Goal: Transaction & Acquisition: Purchase product/service

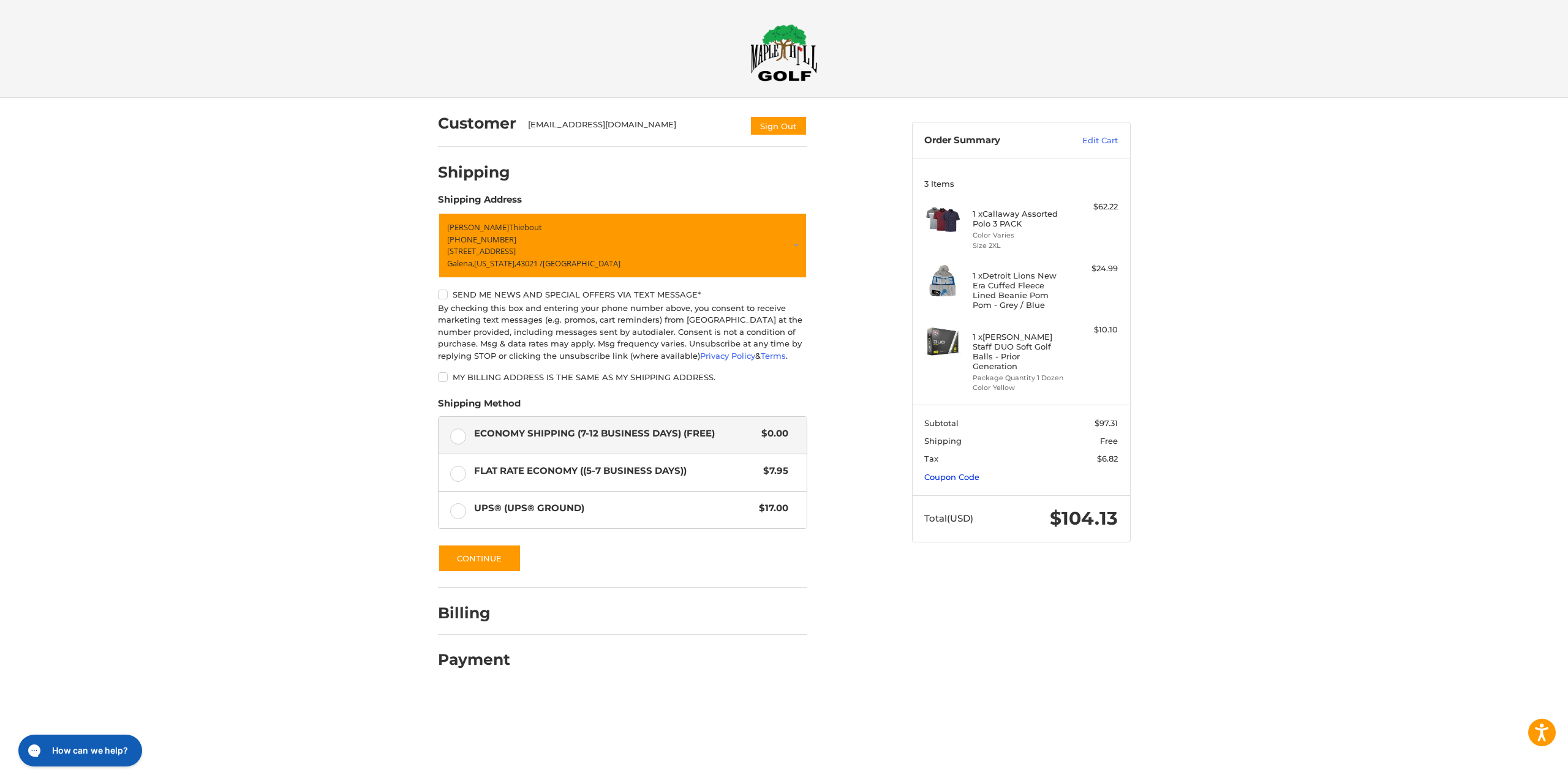
click at [955, 472] on link "Coupon Code" at bounding box center [951, 477] width 55 height 10
click at [948, 498] on input "Gift Certificate or Coupon Code" at bounding box center [986, 503] width 123 height 27
type input "**********"
click at [1095, 489] on button "Apply" at bounding box center [1086, 503] width 65 height 27
click at [1012, 285] on h4 "1 x Detroit Lions New Era Cuffed Fleece Lined Beanie Pom Pom - Grey / Blue" at bounding box center [1019, 290] width 94 height 40
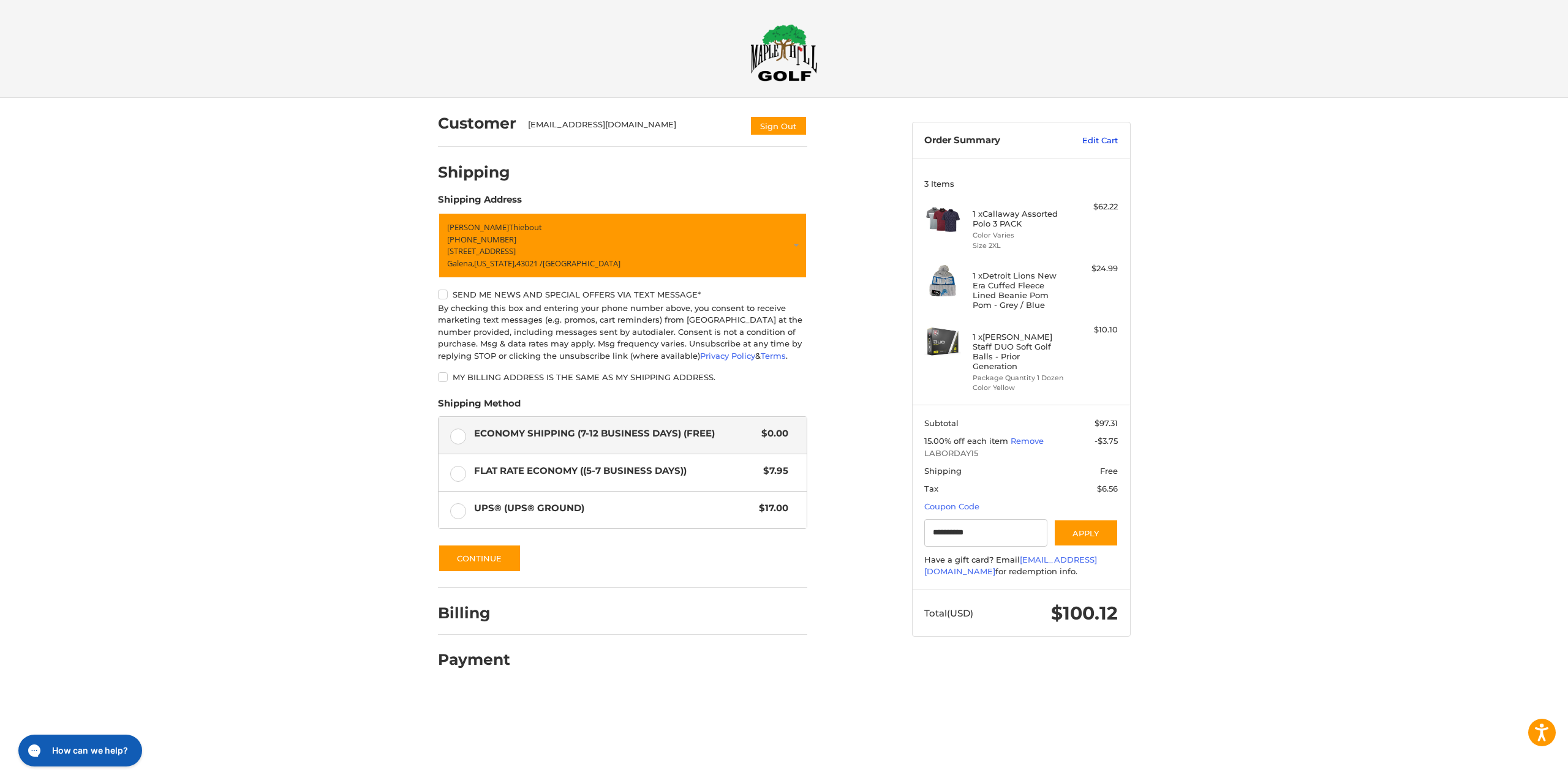
click at [1107, 143] on link "Edit Cart" at bounding box center [1087, 140] width 62 height 12
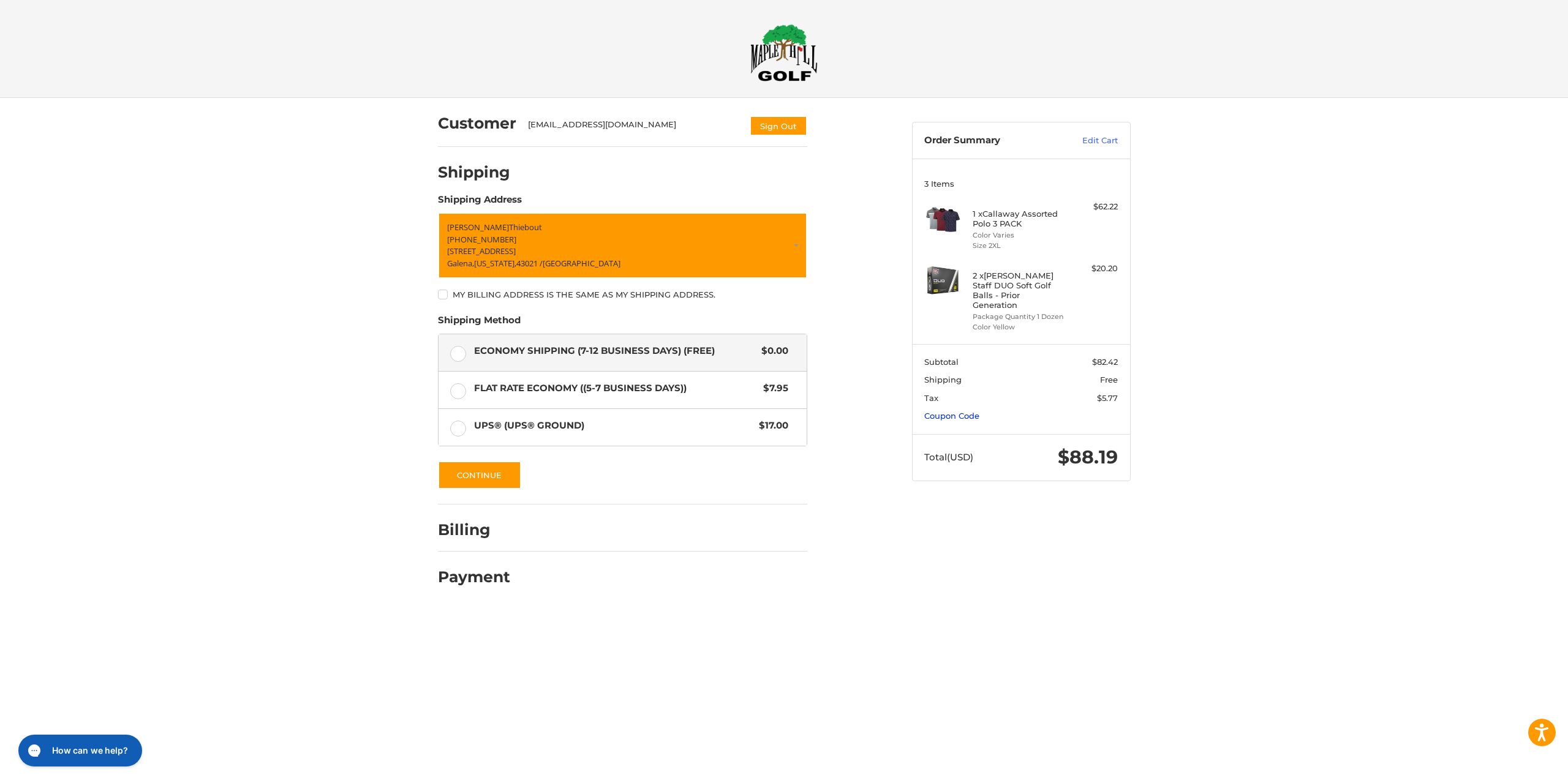
click at [956, 411] on link "Coupon Code" at bounding box center [951, 415] width 55 height 10
click at [941, 432] on input "Gift Certificate or Coupon Code" at bounding box center [986, 441] width 123 height 27
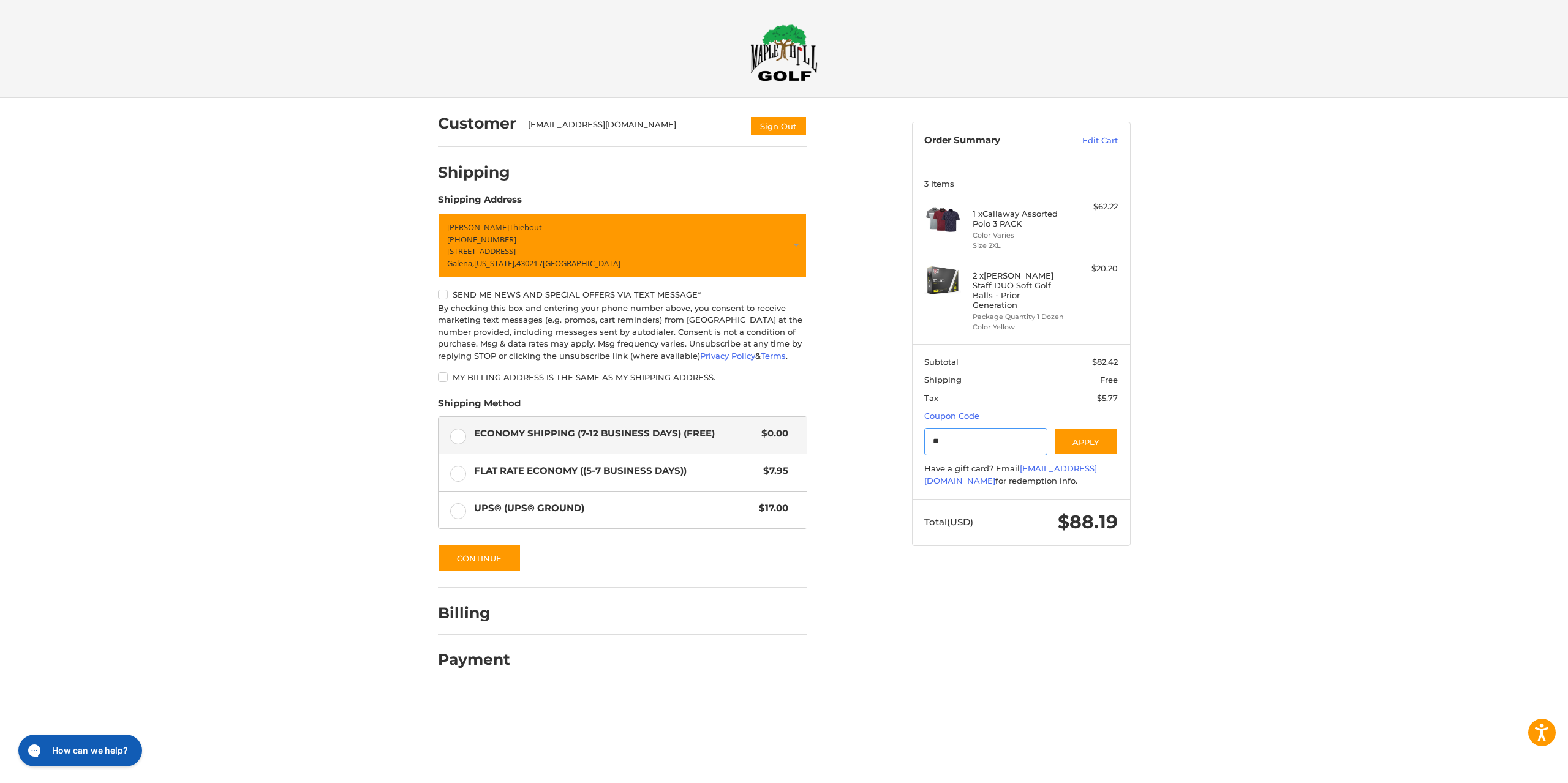
type input "*"
type input "**********"
click at [1093, 434] on button "Apply" at bounding box center [1086, 441] width 65 height 27
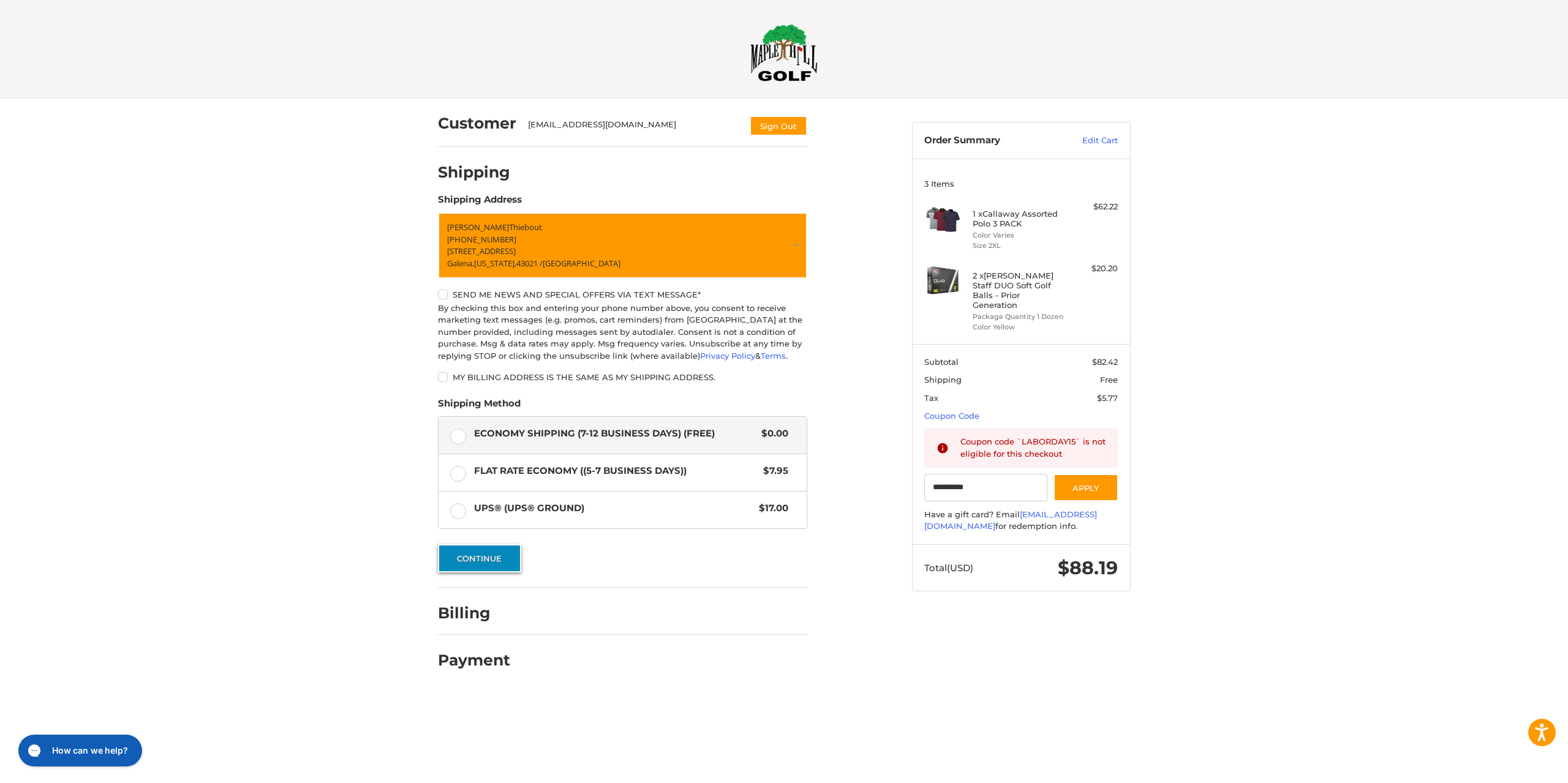
click at [490, 559] on button "Continue" at bounding box center [479, 558] width 83 height 28
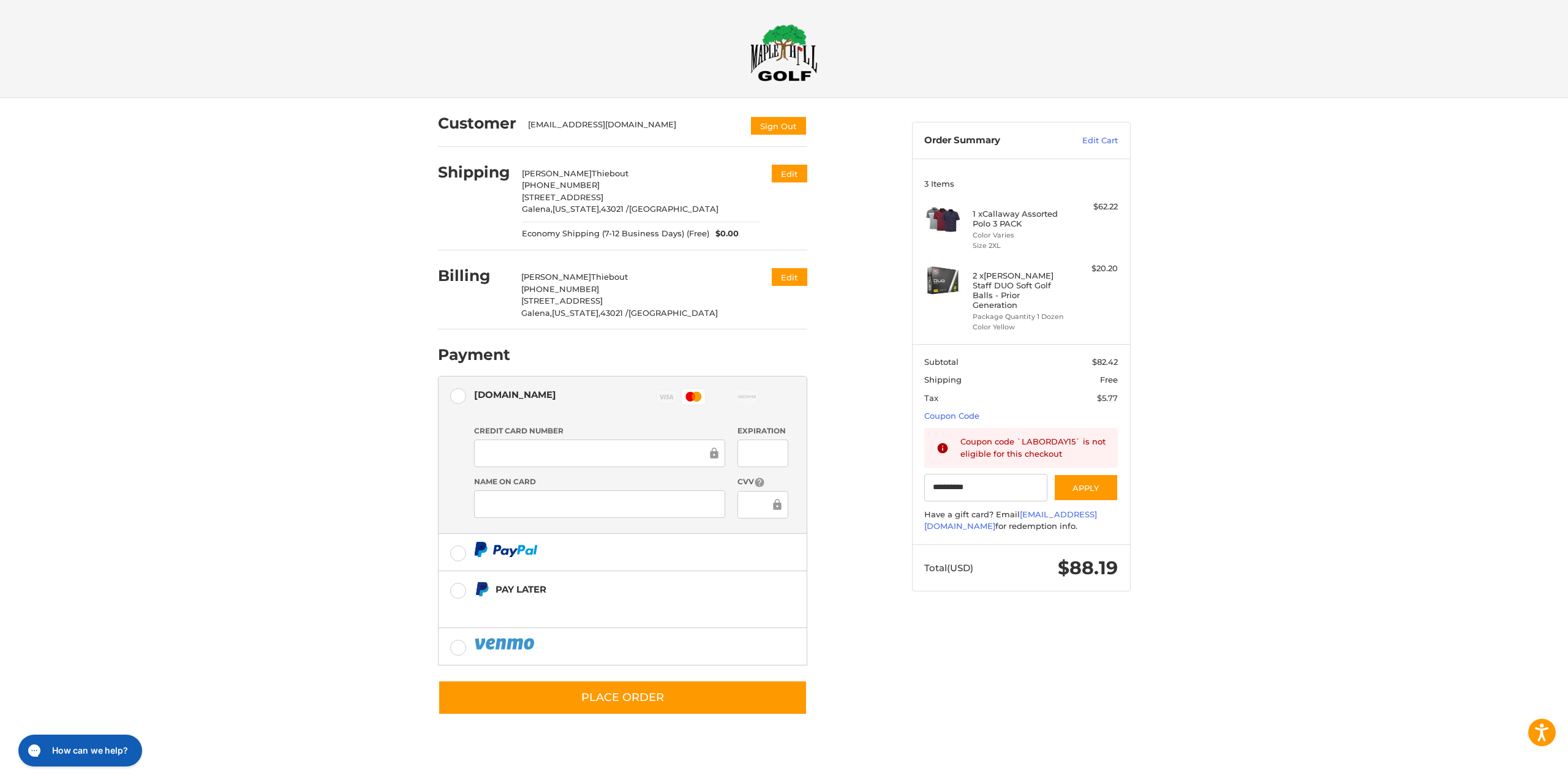
click at [745, 505] on div at bounding box center [763, 504] width 51 height 27
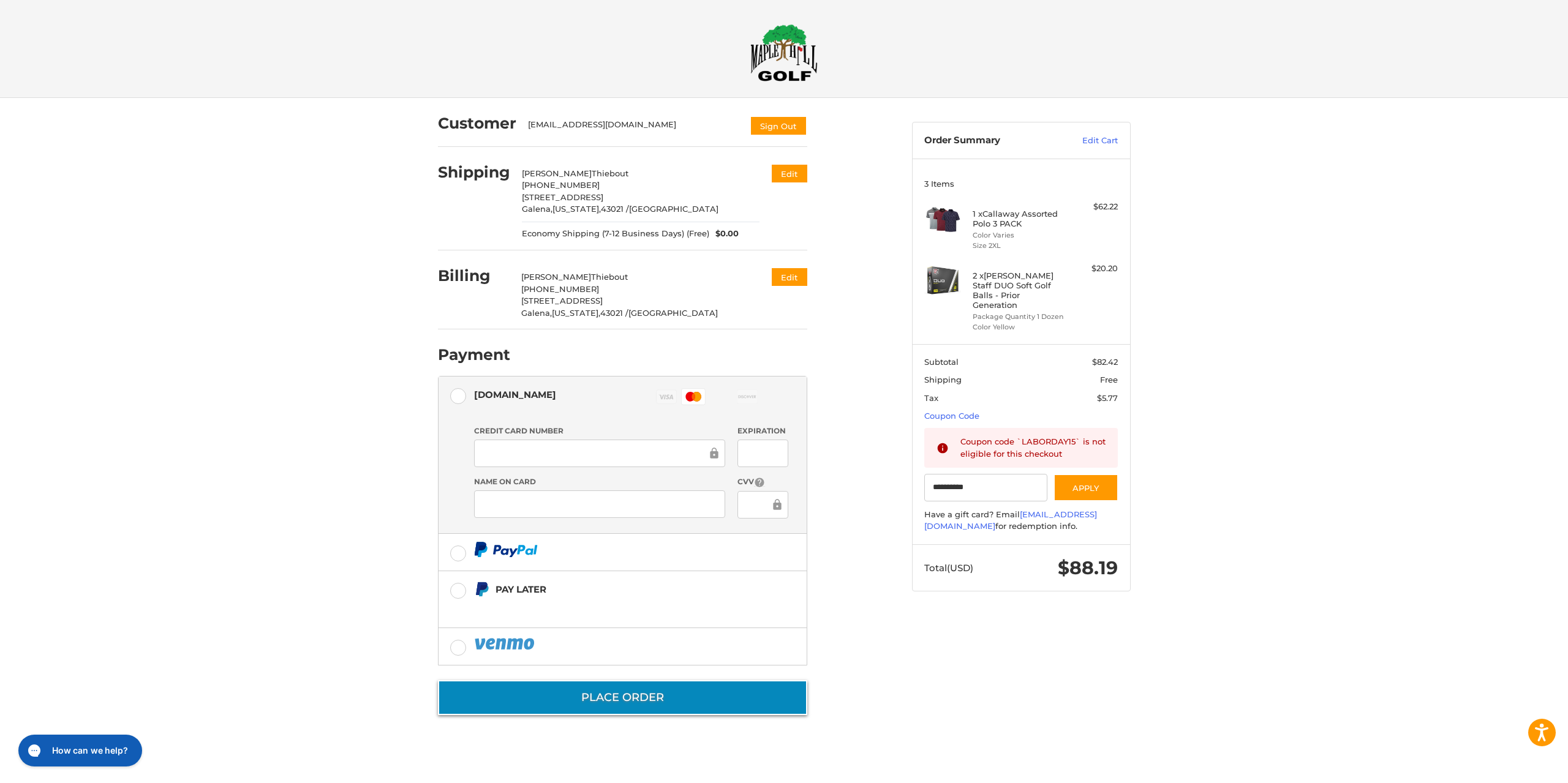
click at [624, 701] on button "Place Order" at bounding box center [622, 697] width 369 height 35
